Goal: Task Accomplishment & Management: Manage account settings

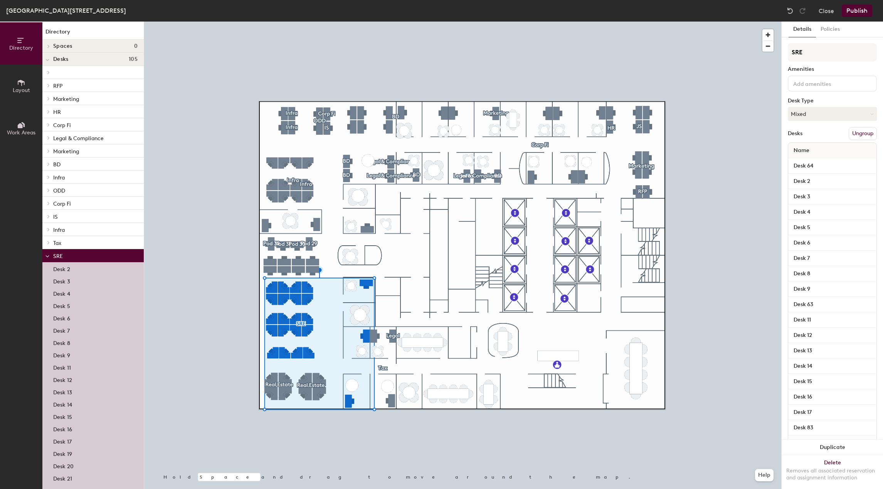
click at [84, 353] on div "Desk 9" at bounding box center [92, 355] width 101 height 12
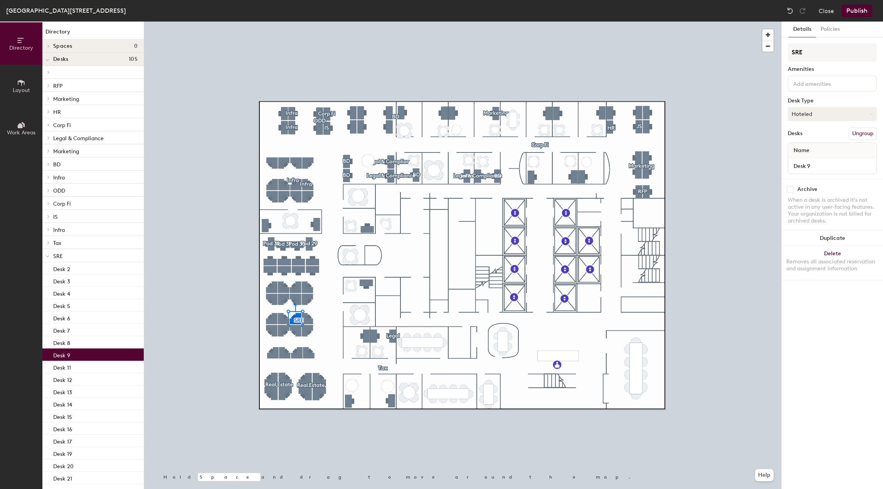
click at [831, 115] on button "Hoteled" at bounding box center [832, 114] width 89 height 14
click at [824, 140] on div "Assigned" at bounding box center [826, 138] width 77 height 12
click at [822, 7] on button "Close" at bounding box center [826, 11] width 15 height 12
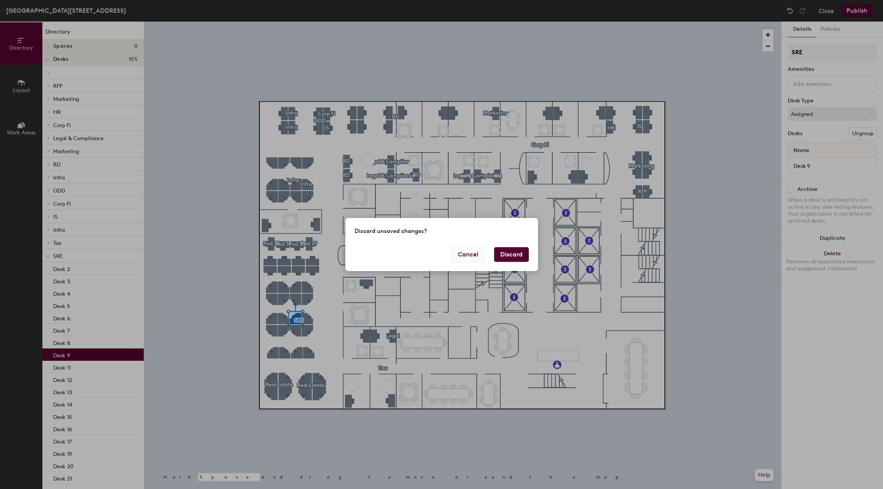
click at [467, 254] on button "Cancel" at bounding box center [468, 254] width 34 height 15
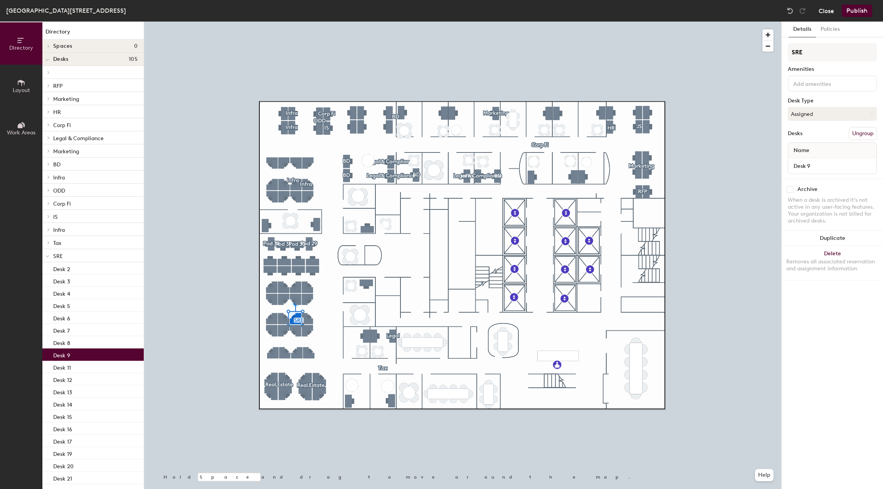
click at [830, 14] on button "Close" at bounding box center [826, 11] width 15 height 12
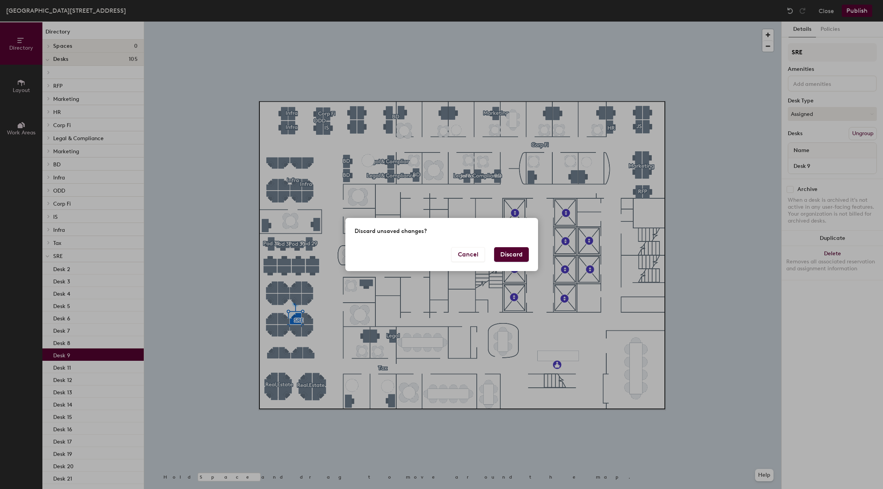
click at [517, 252] on button "Discard" at bounding box center [511, 254] width 35 height 15
